Goal: Information Seeking & Learning: Understand process/instructions

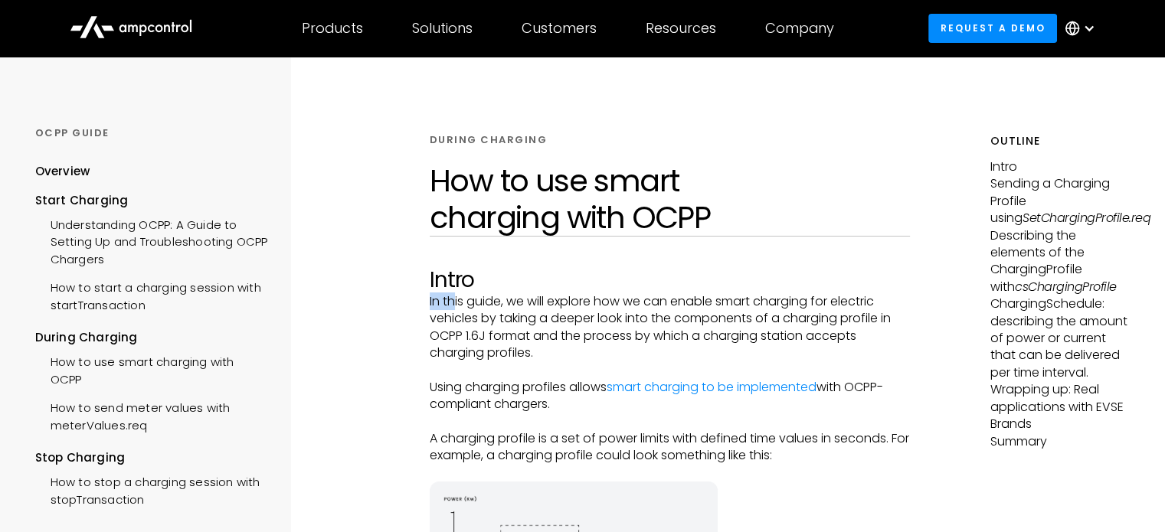
drag, startPoint x: 453, startPoint y: 308, endPoint x: 667, endPoint y: 290, distance: 214.4
click at [564, 302] on p "In this guide, we will explore how we can enable smart charging for electric ve…" at bounding box center [670, 327] width 480 height 69
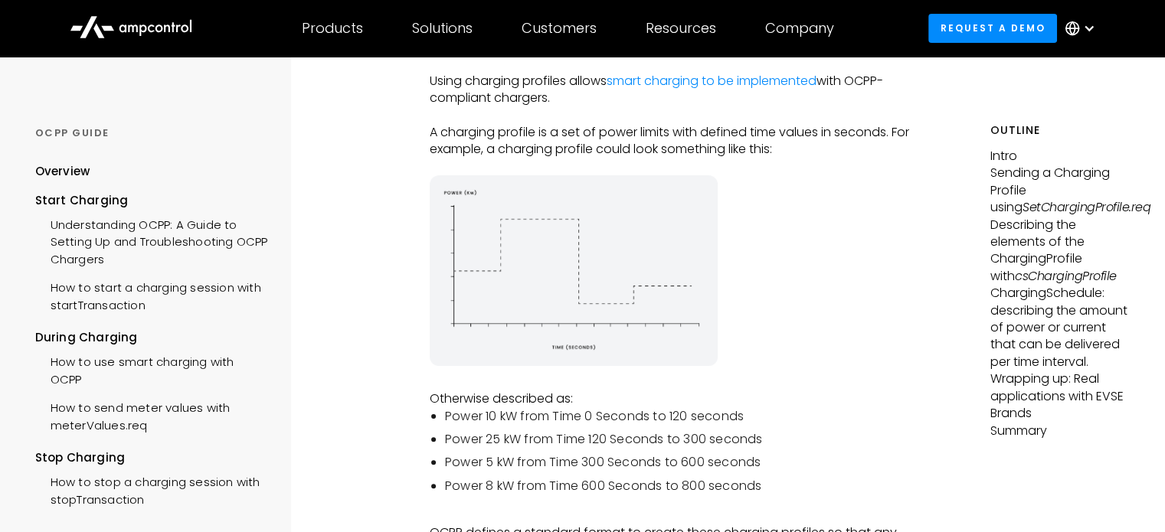
scroll to position [536, 0]
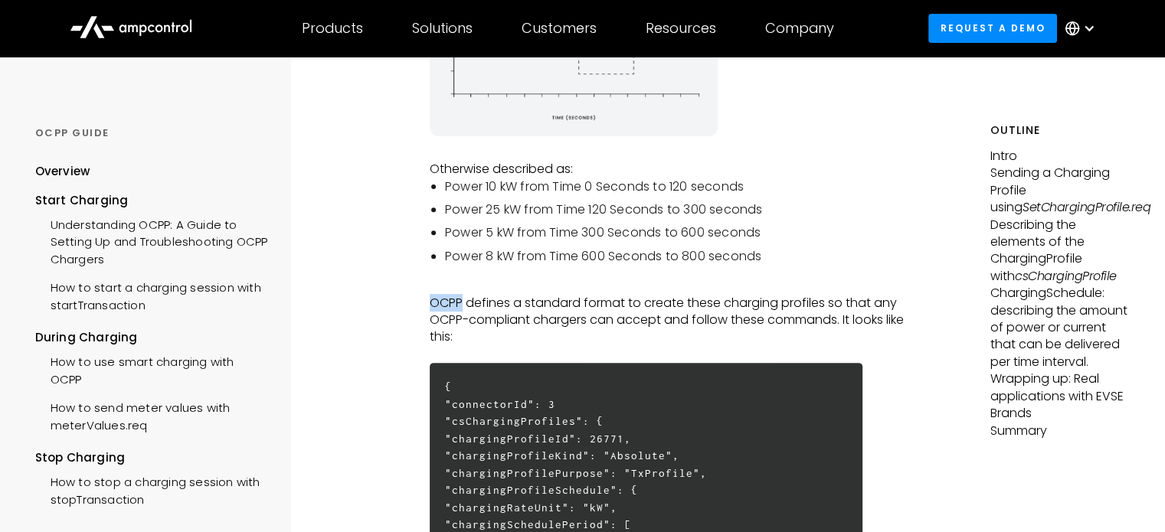
drag, startPoint x: 461, startPoint y: 306, endPoint x: 907, endPoint y: 302, distance: 445.7
click at [901, 304] on p "OCPP defines a standard format to create these charging profiles so that any OC…" at bounding box center [670, 320] width 480 height 51
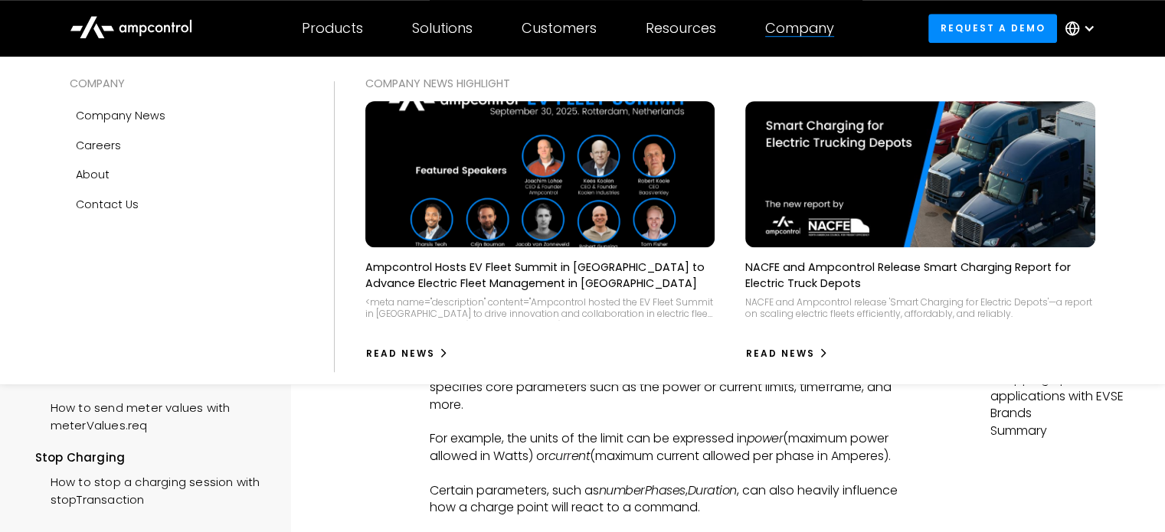
scroll to position [689, 0]
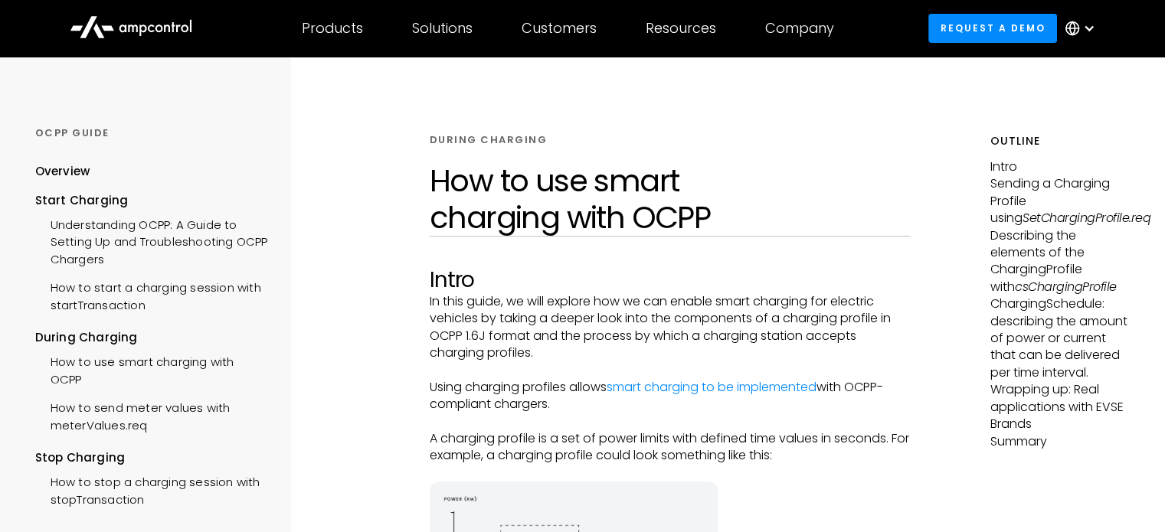
click at [470, 312] on p "In this guide, we will explore how we can enable smart charging for electric ve…" at bounding box center [670, 327] width 480 height 69
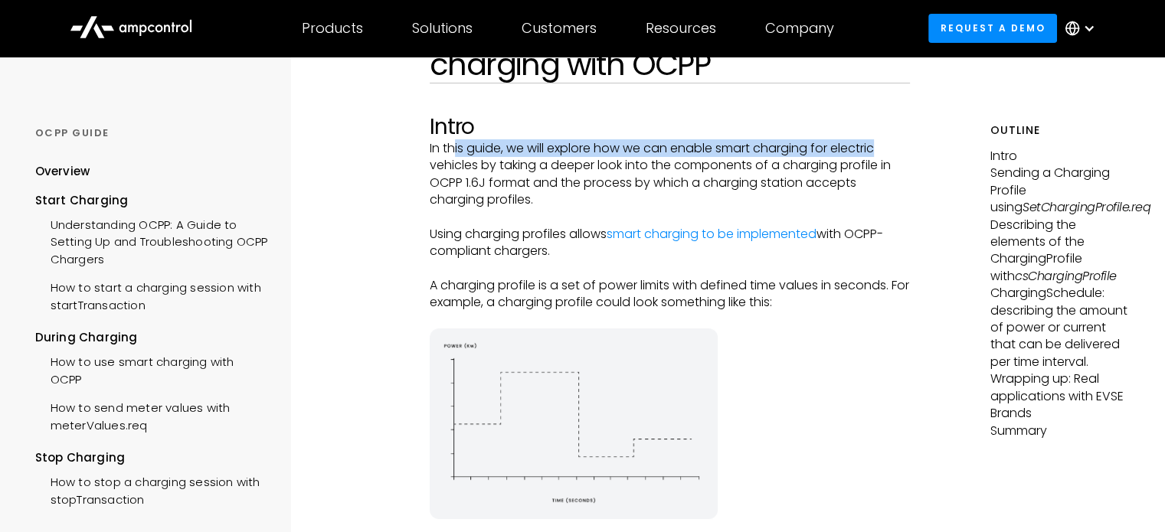
drag, startPoint x: 453, startPoint y: 149, endPoint x: 905, endPoint y: 142, distance: 451.9
click at [905, 142] on p "In this guide, we will explore how we can enable smart charging for electric ve…" at bounding box center [670, 174] width 480 height 69
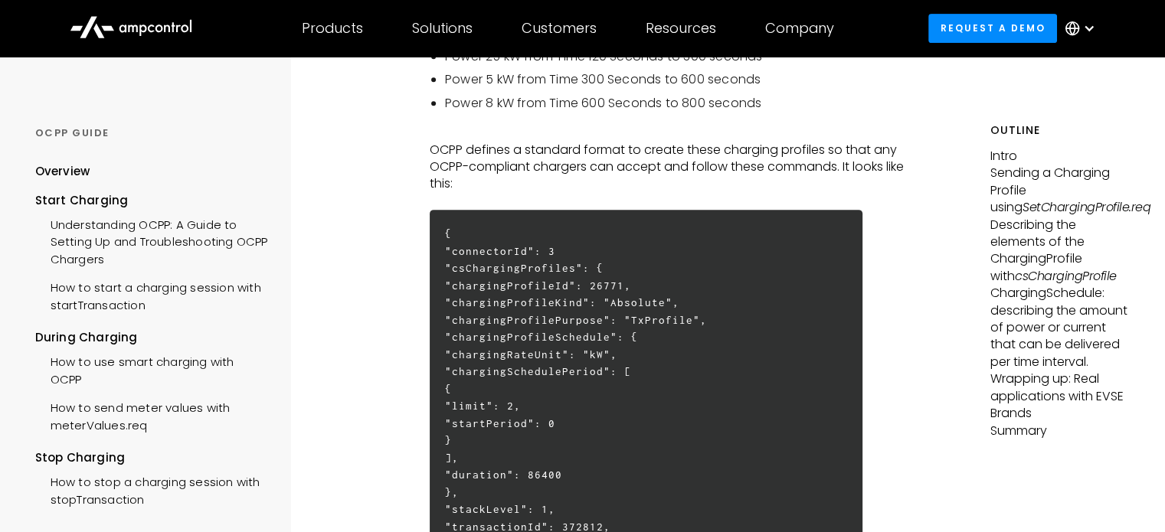
scroll to position [613, 0]
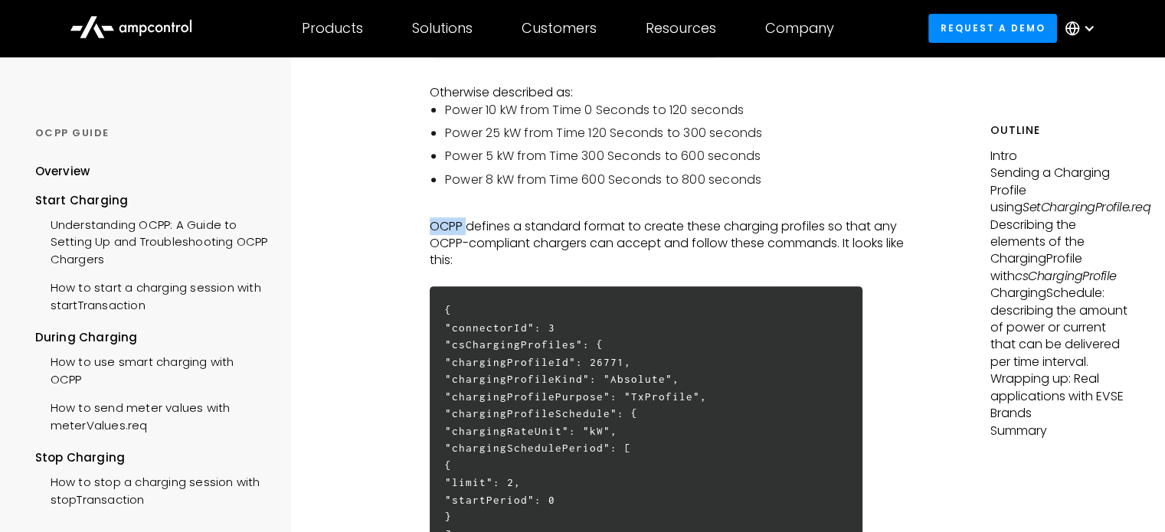
drag, startPoint x: 473, startPoint y: 227, endPoint x: 773, endPoint y: 217, distance: 301.1
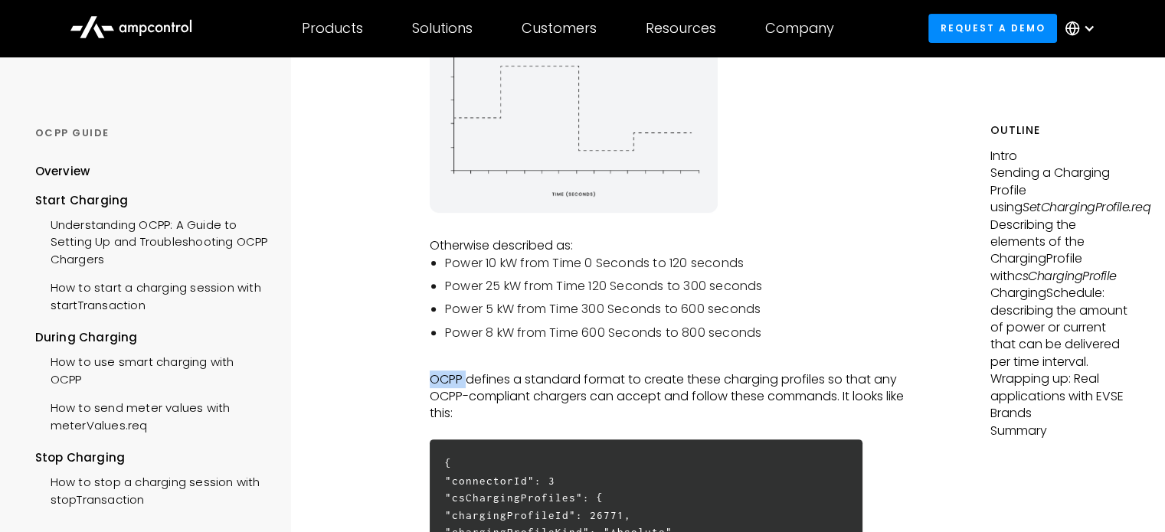
scroll to position [536, 0]
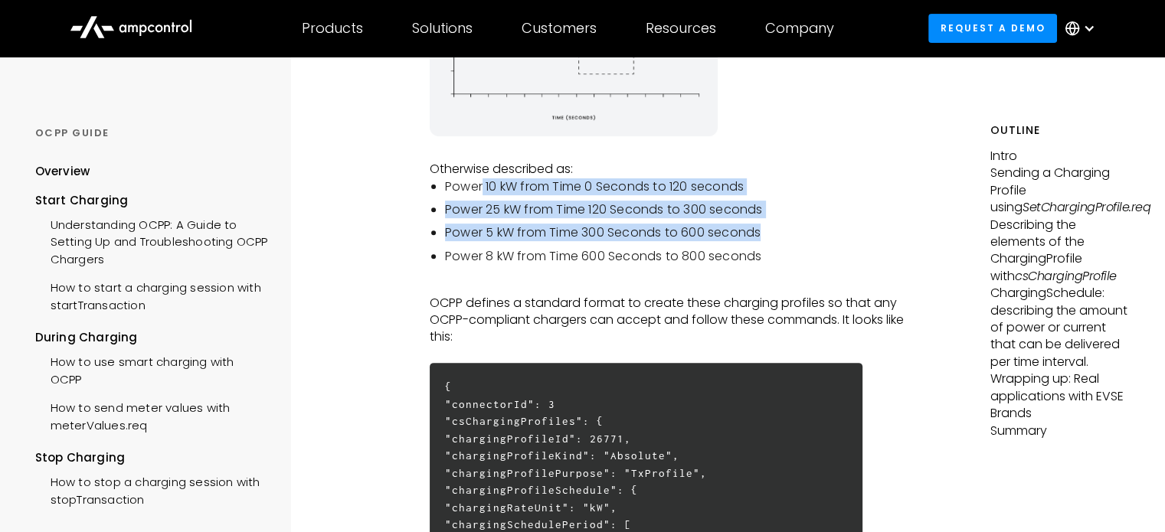
drag, startPoint x: 591, startPoint y: 203, endPoint x: 782, endPoint y: 230, distance: 192.6
click at [781, 230] on ul "Power 10 kW from Time 0 Seconds to 120 seconds Power 25 kW from Time 120 Second…" at bounding box center [670, 221] width 480 height 87
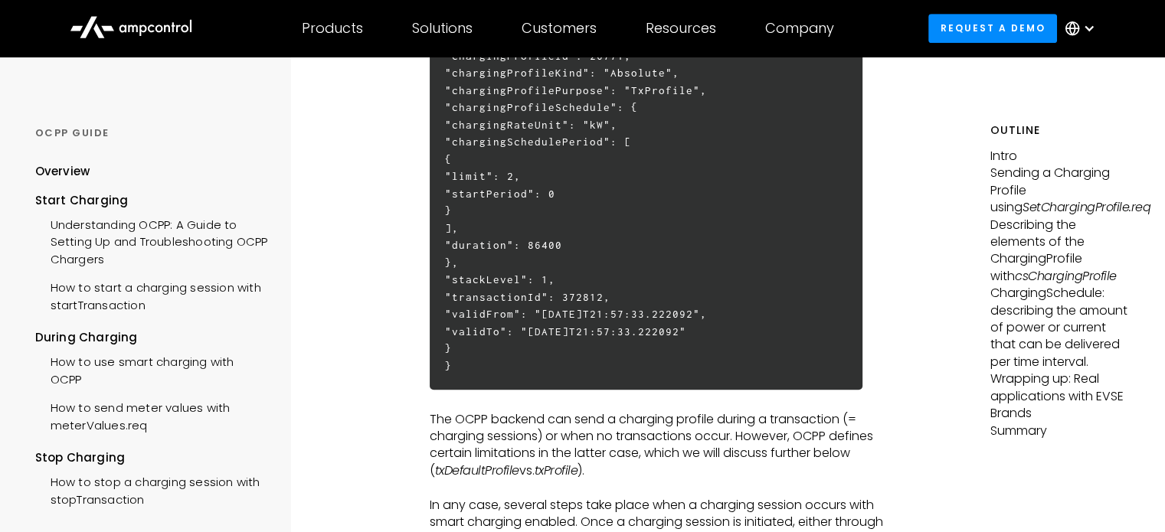
scroll to position [996, 0]
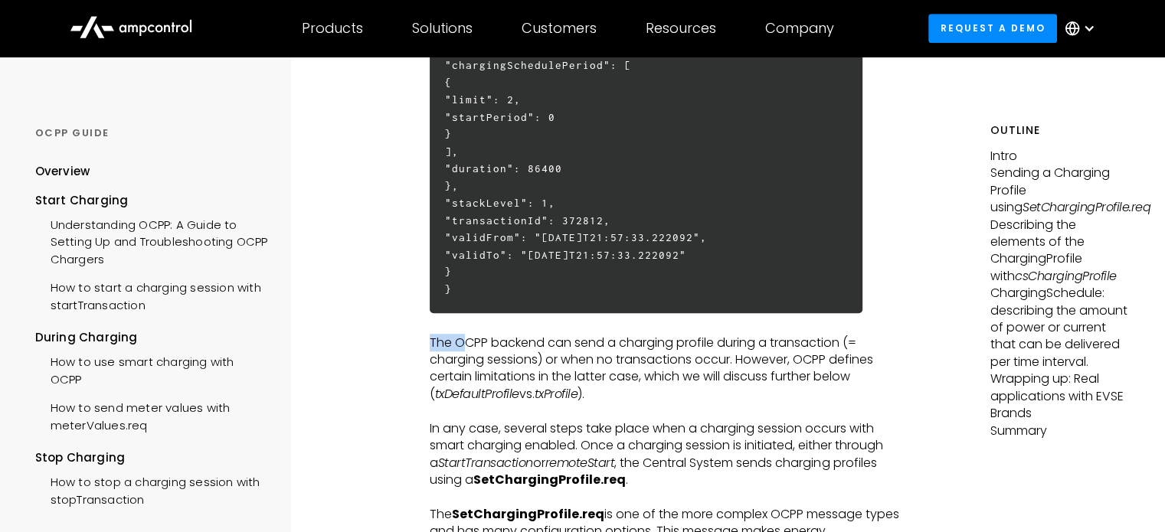
drag, startPoint x: 462, startPoint y: 346, endPoint x: 711, endPoint y: 322, distance: 250.8
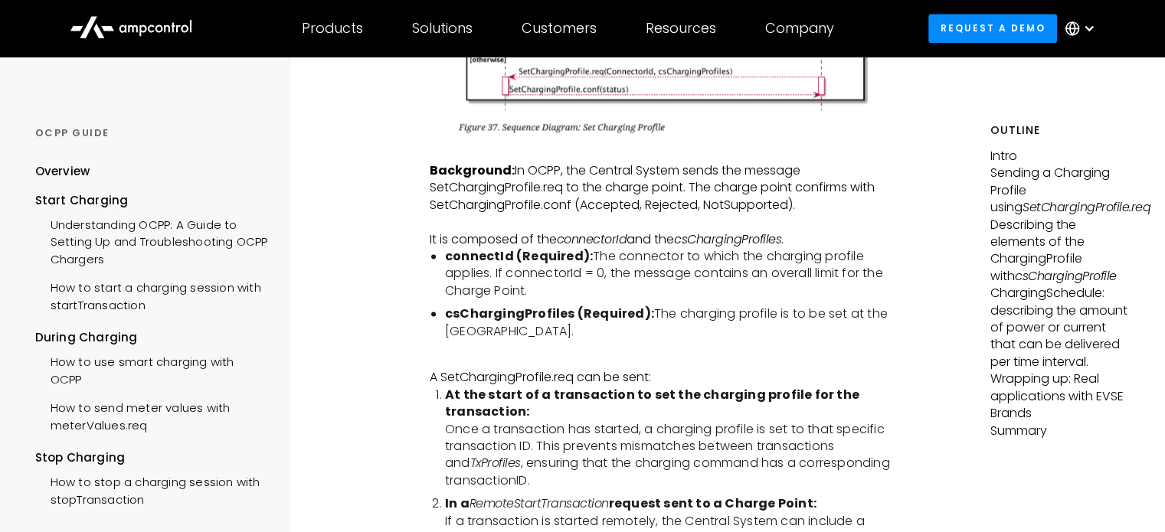
scroll to position [2374, 0]
